Goal: Check status: Check status

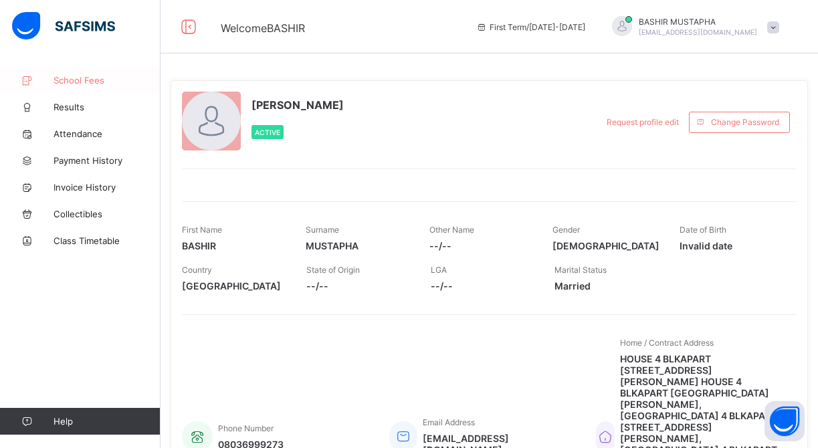
click at [70, 81] on span "School Fees" at bounding box center [107, 80] width 107 height 11
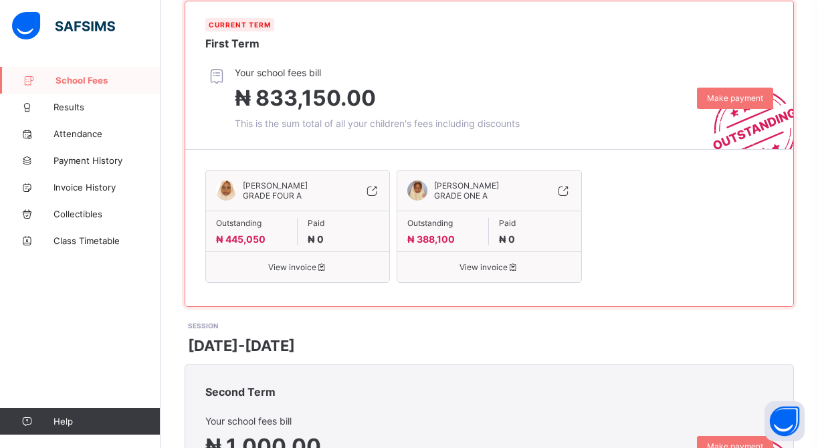
scroll to position [244, 0]
click at [313, 271] on span "View invoice" at bounding box center [297, 267] width 163 height 10
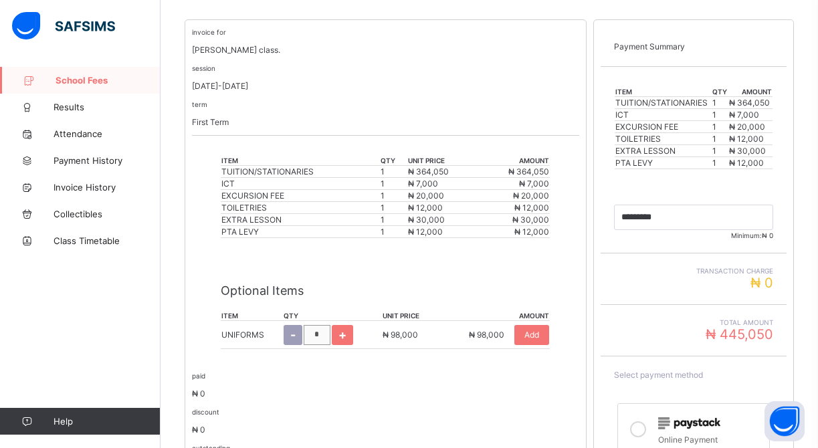
scroll to position [258, 0]
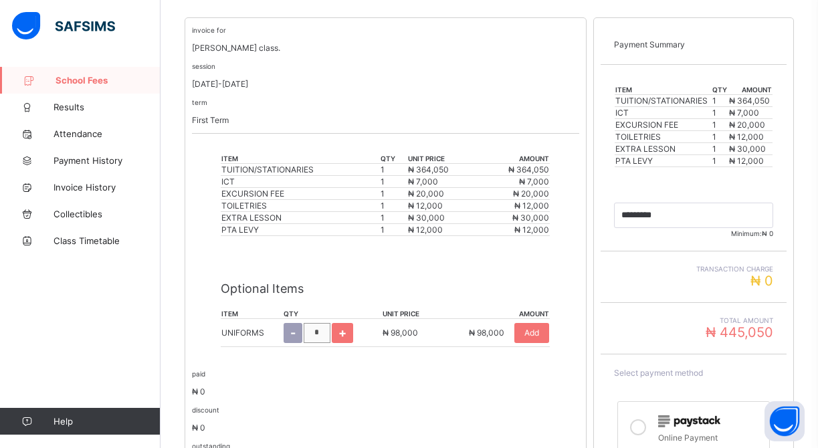
click at [419, 221] on span "₦ 30,000" at bounding box center [426, 218] width 37 height 10
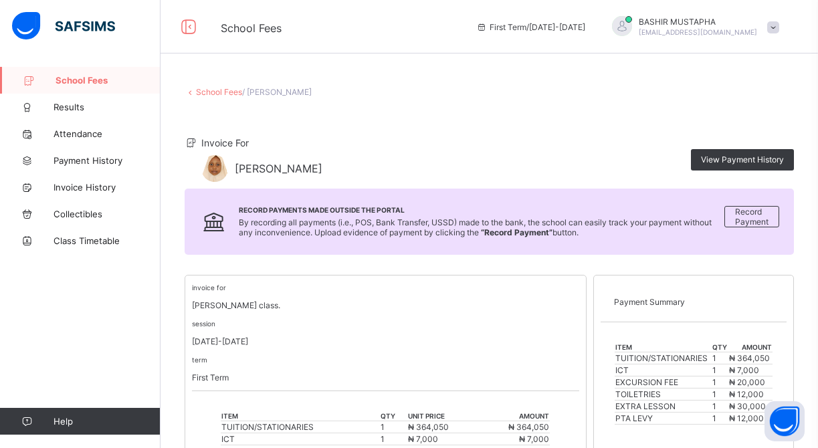
scroll to position [0, 0]
click at [217, 90] on link "School Fees" at bounding box center [219, 92] width 46 height 10
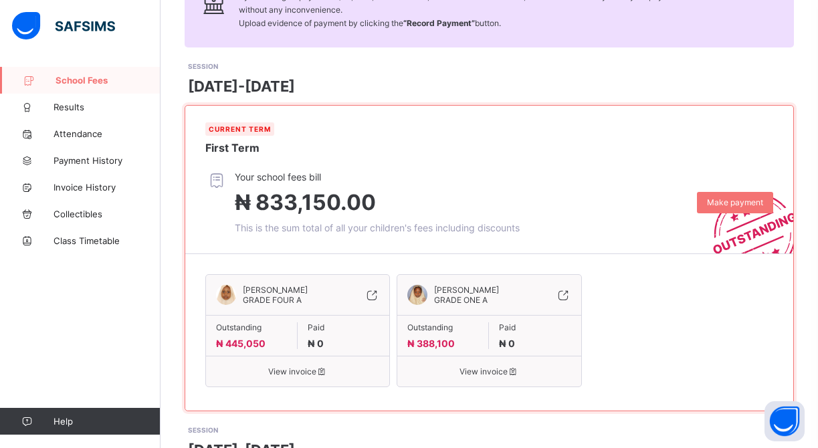
scroll to position [140, 0]
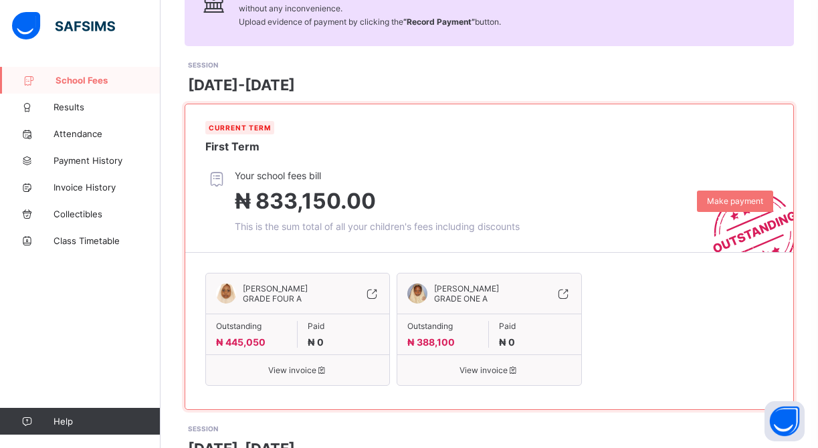
click at [499, 371] on span "View invoice" at bounding box center [488, 370] width 163 height 10
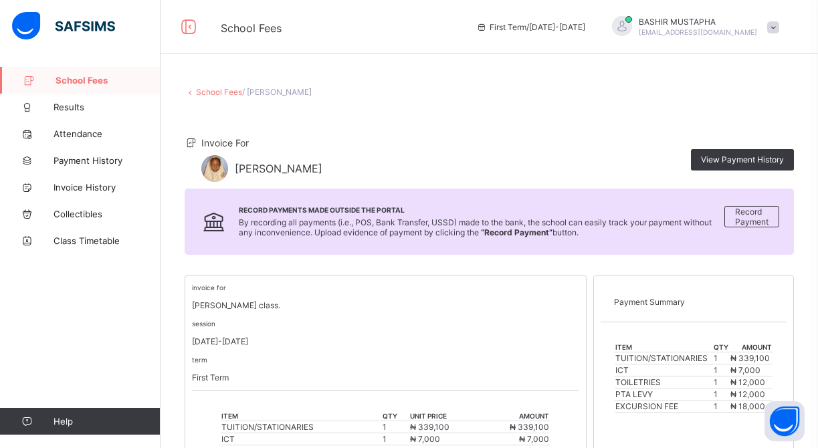
click at [210, 89] on link "School Fees" at bounding box center [219, 92] width 46 height 10
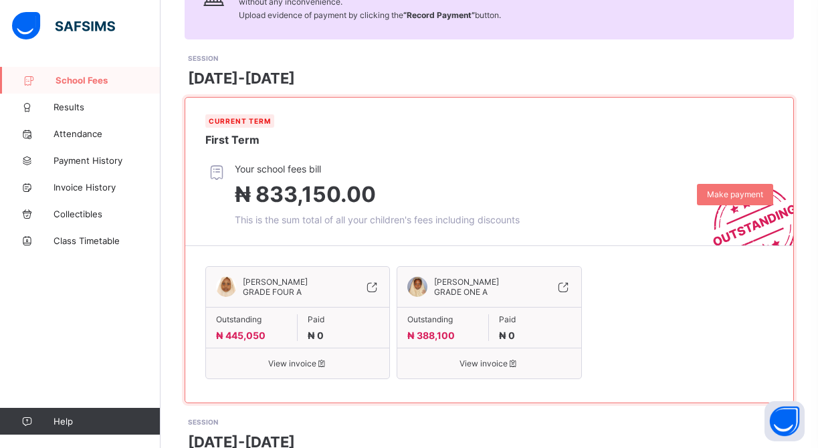
scroll to position [149, 0]
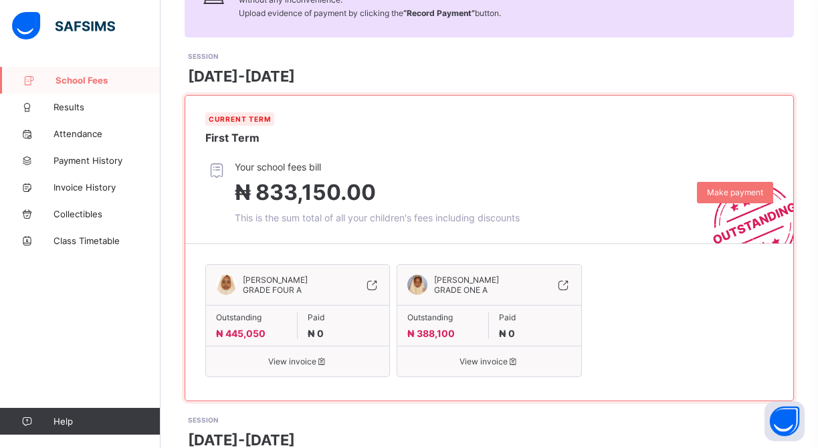
click at [289, 357] on span "View invoice" at bounding box center [297, 362] width 163 height 10
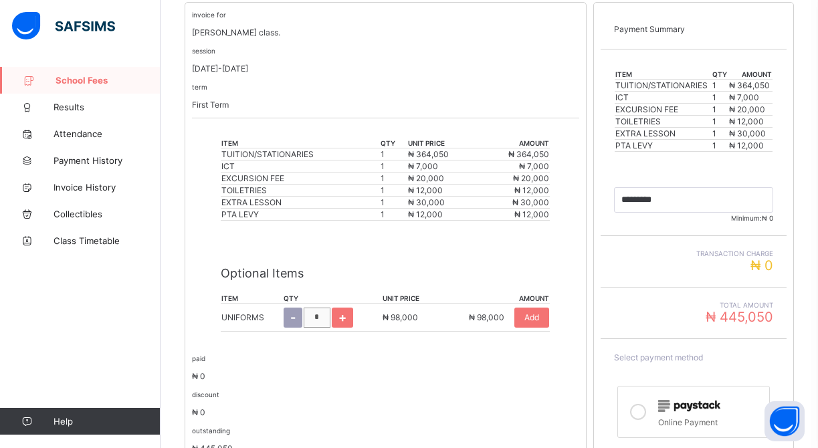
scroll to position [278, 0]
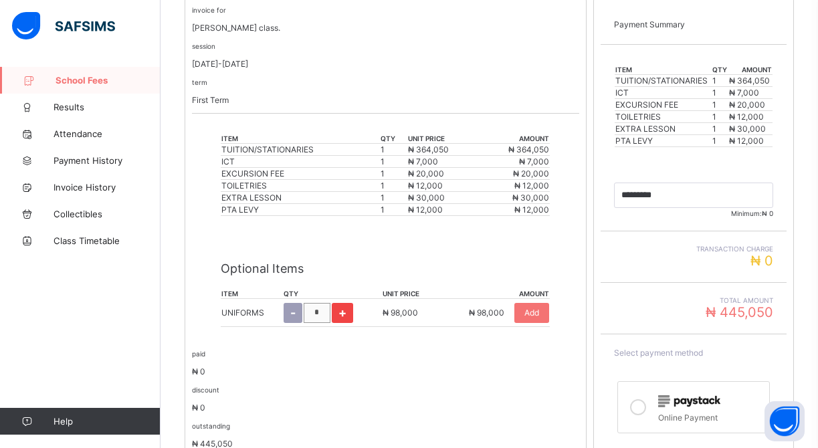
click at [340, 313] on span "+" at bounding box center [342, 313] width 8 height 14
click at [292, 313] on span "-" at bounding box center [291, 313] width 5 height 14
type input "*"
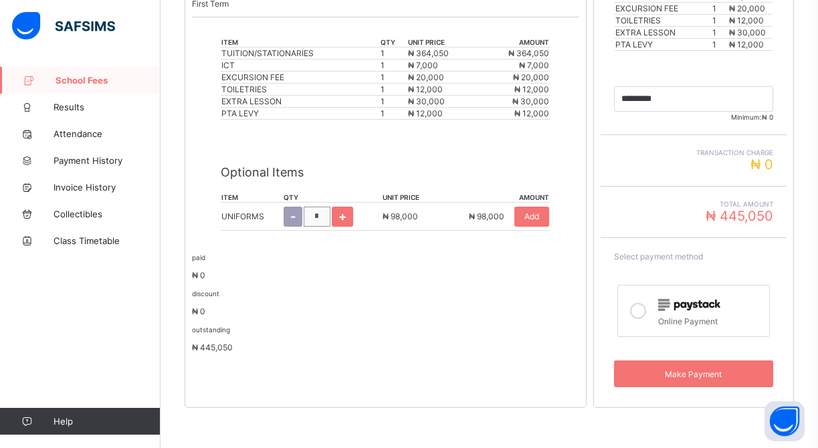
scroll to position [374, 0]
click at [249, 103] on div "EXTRA LESSON" at bounding box center [299, 101] width 157 height 10
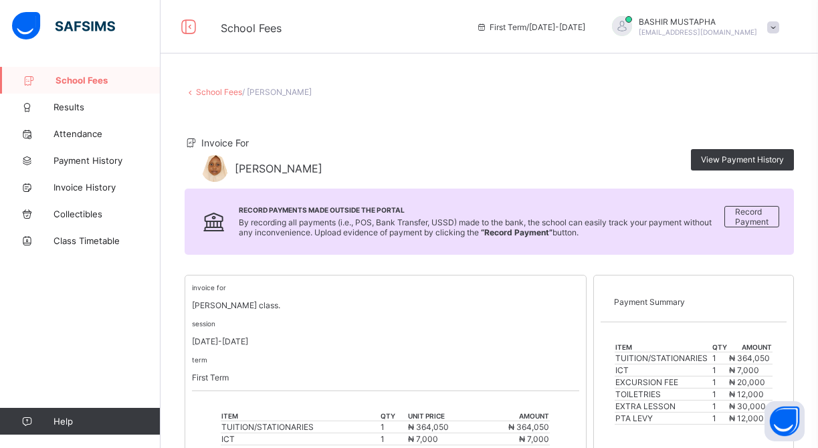
scroll to position [0, 0]
click at [217, 92] on link "School Fees" at bounding box center [219, 92] width 46 height 10
